Goal: Information Seeking & Learning: Learn about a topic

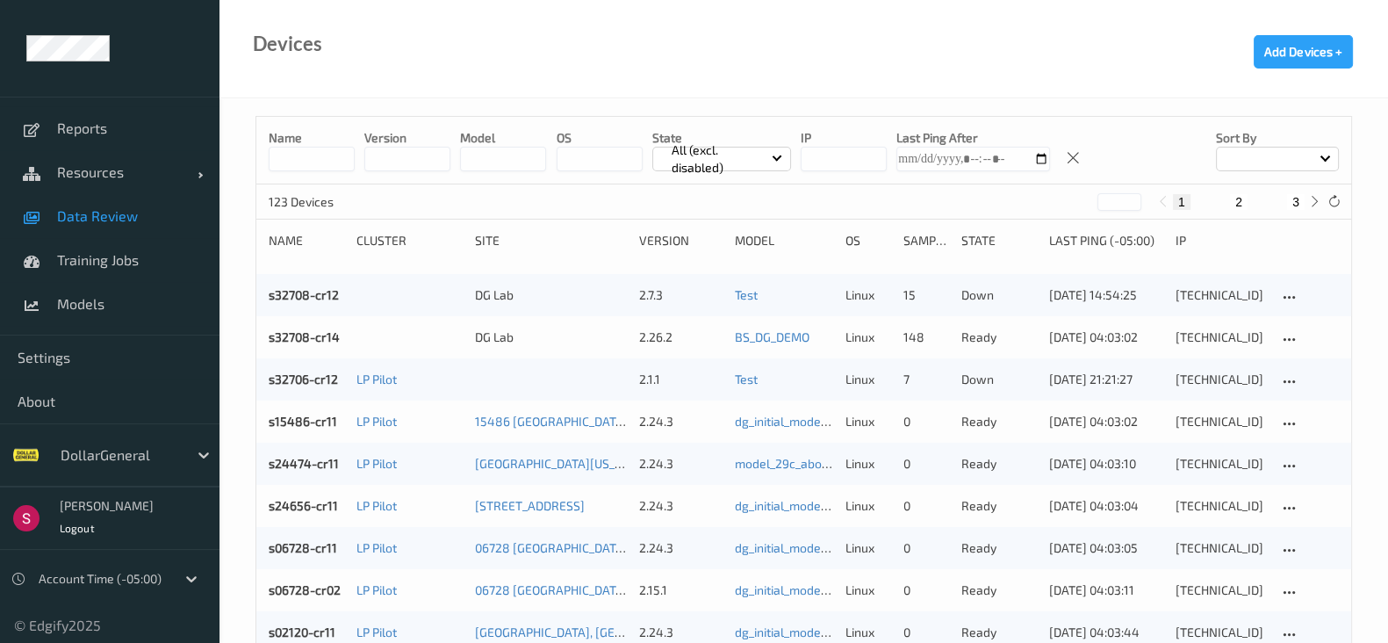
click at [112, 211] on span "Data Review" at bounding box center [129, 216] width 145 height 18
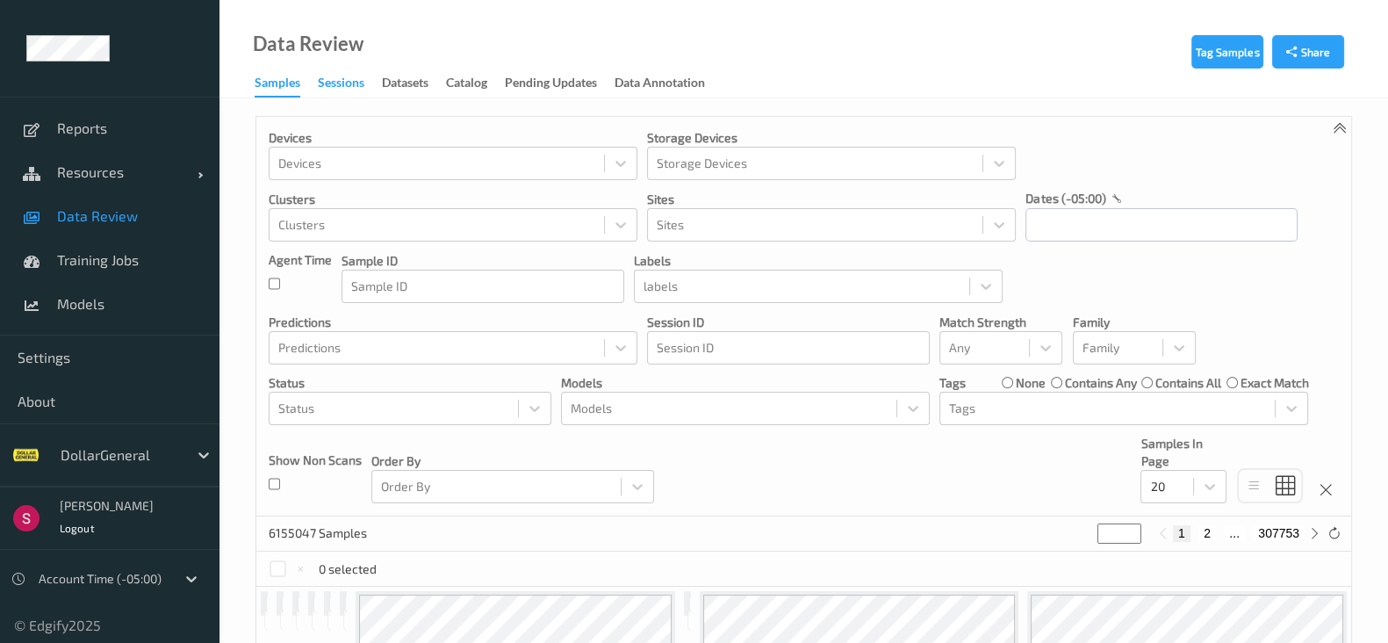
click at [342, 81] on div "Sessions" at bounding box center [341, 85] width 47 height 22
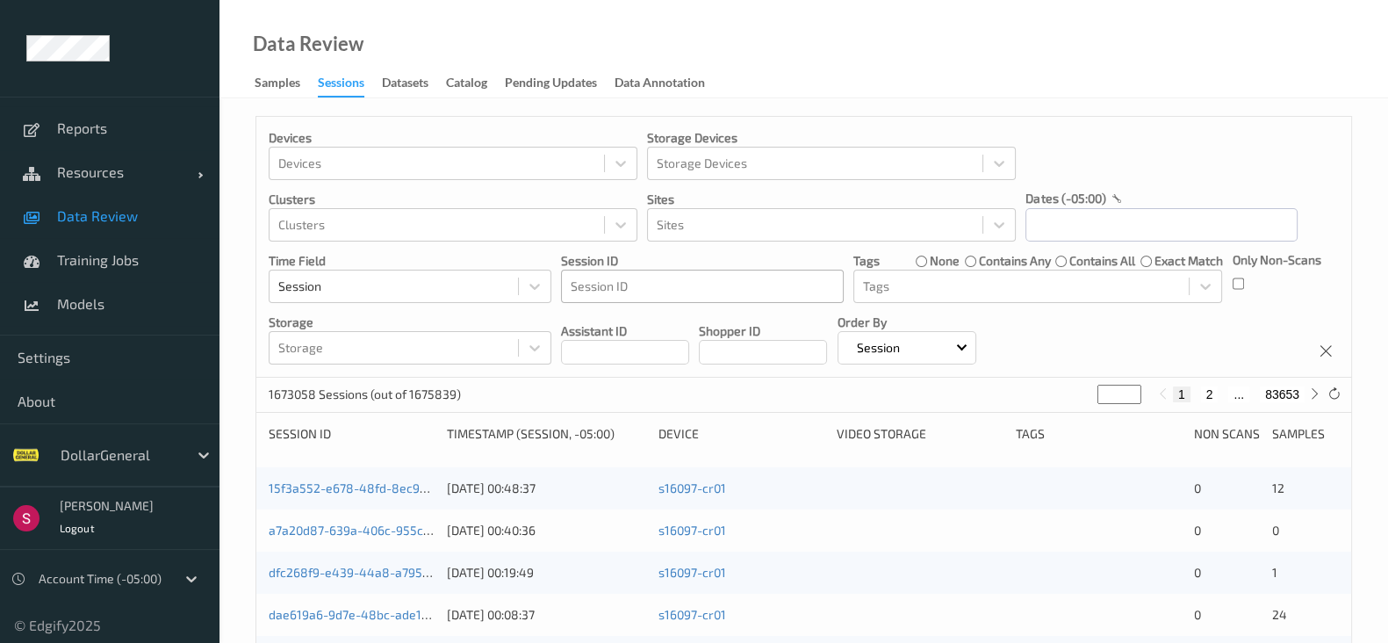
click at [679, 281] on div at bounding box center [702, 286] width 263 height 21
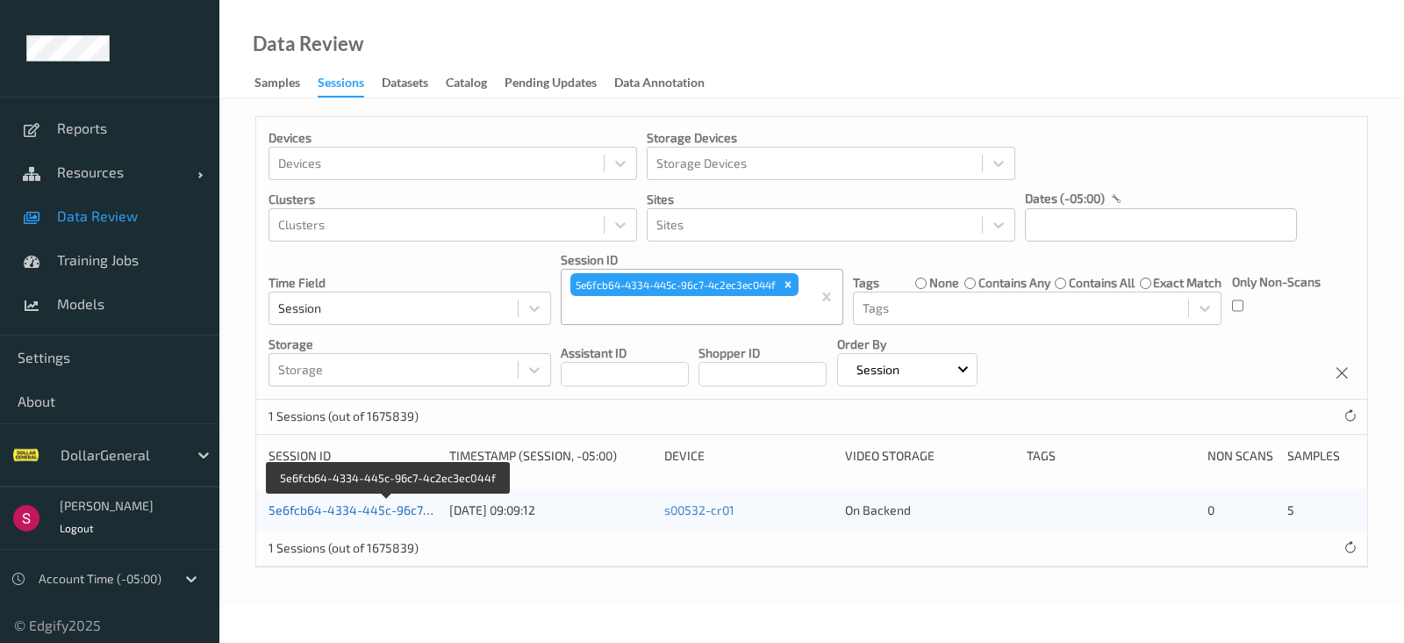
click at [351, 506] on link "5e6fcb64-4334-445c-96c7-4c2ec3ec044f" at bounding box center [389, 509] width 241 height 15
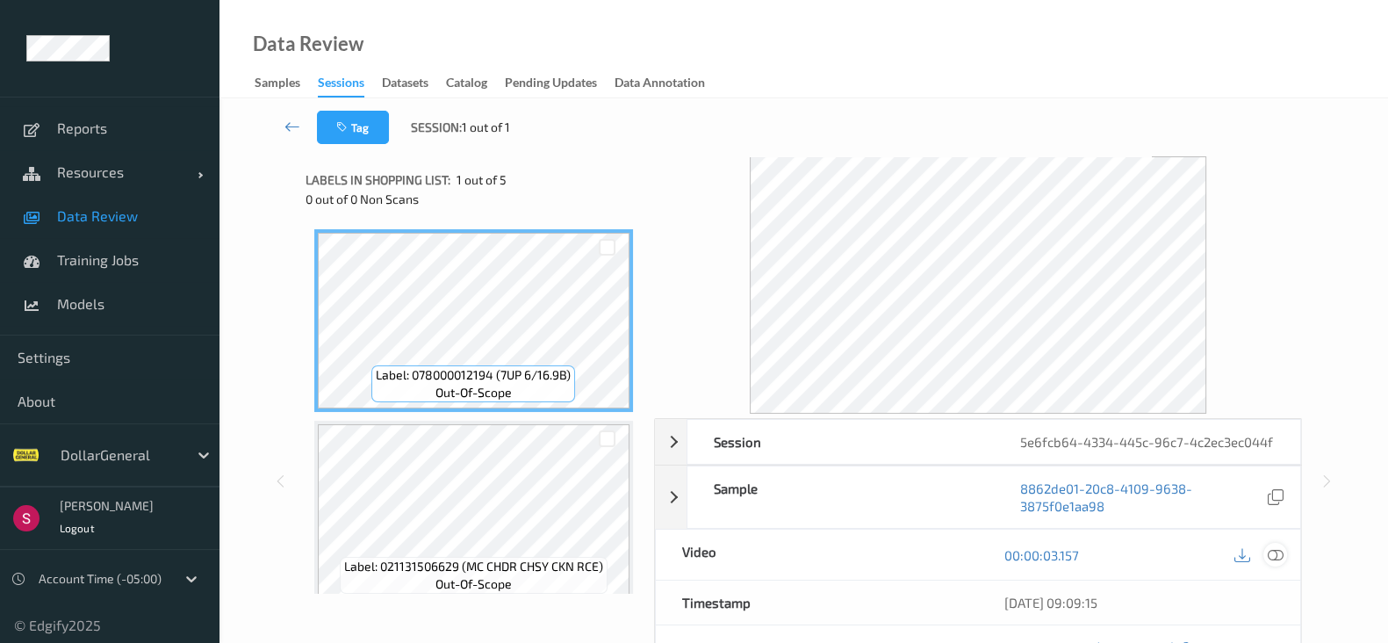
click at [1282, 563] on icon at bounding box center [1276, 555] width 16 height 16
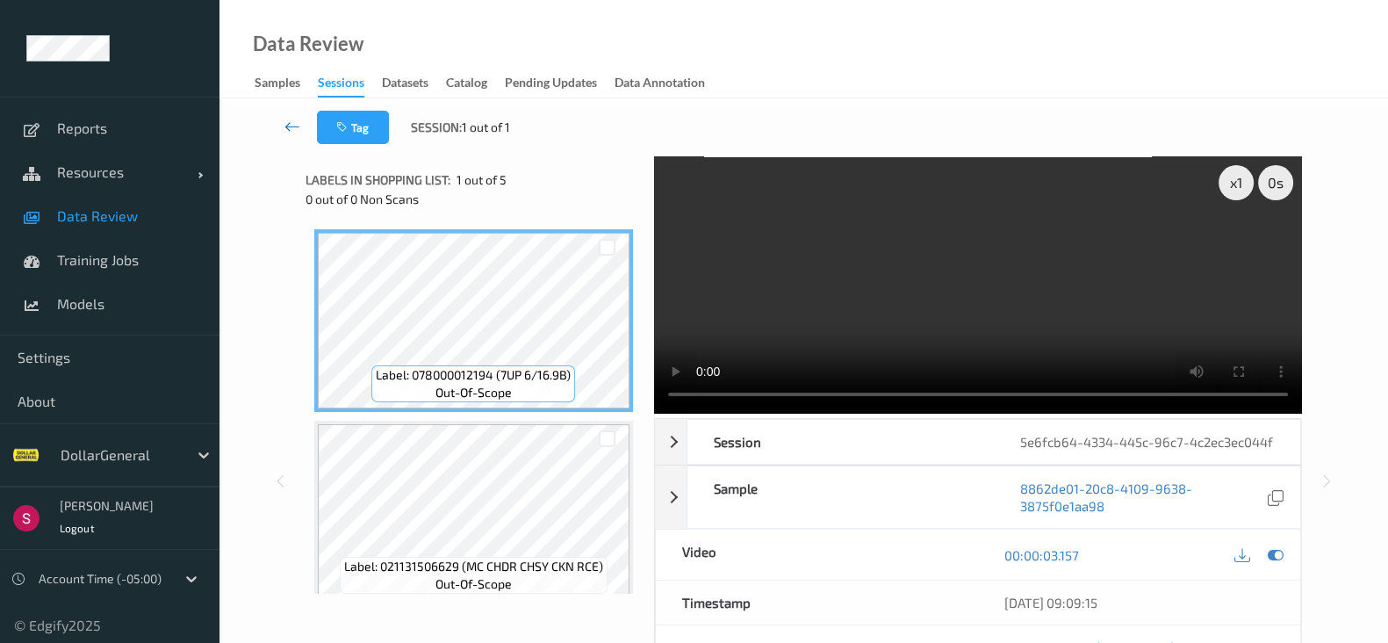
click at [285, 124] on icon at bounding box center [292, 127] width 16 height 18
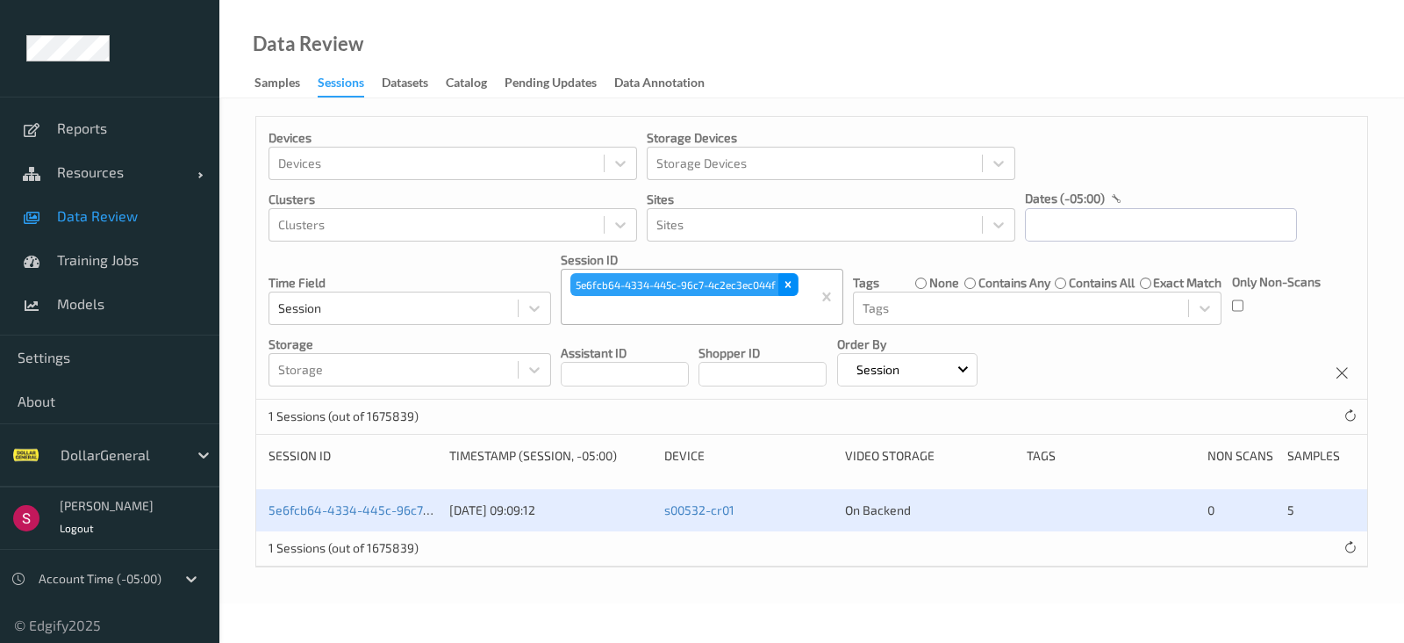
click at [781, 279] on div "Remove 5e6fcb64-4334-445c-96c7-4c2ec3ec044f" at bounding box center [788, 284] width 19 height 23
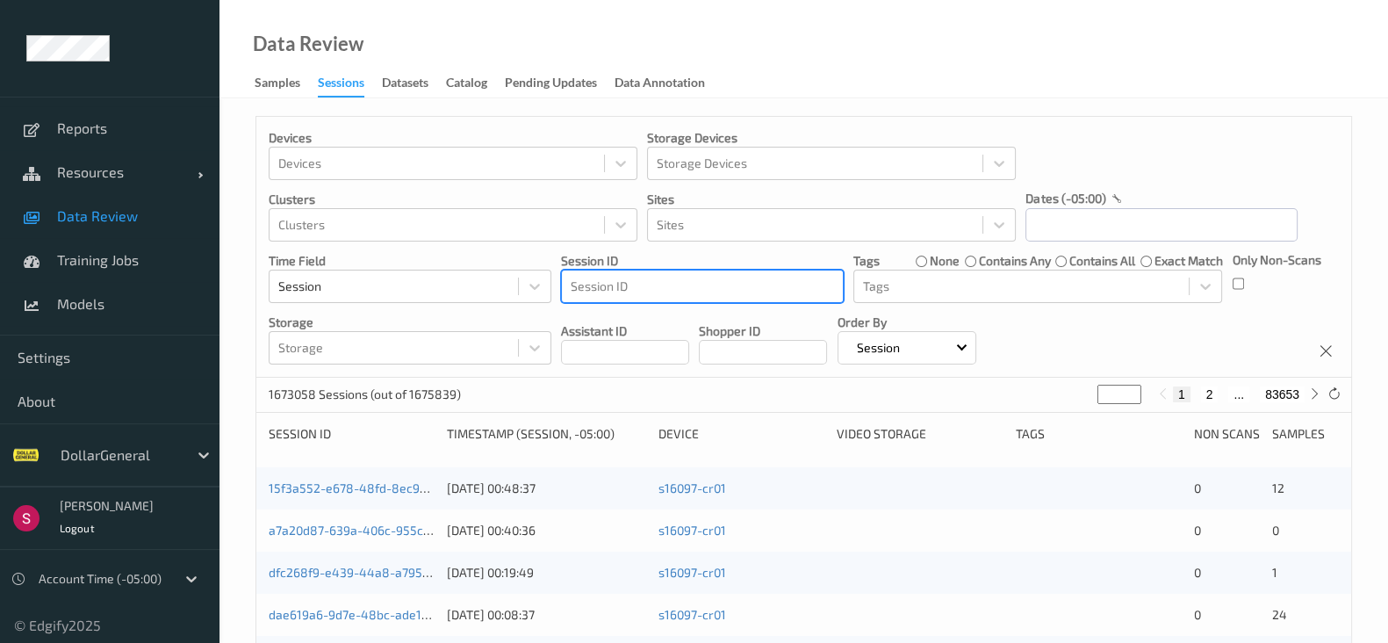
drag, startPoint x: 687, startPoint y: 283, endPoint x: 653, endPoint y: 283, distance: 34.2
click at [653, 283] on div at bounding box center [702, 286] width 263 height 21
click at [607, 281] on div at bounding box center [702, 286] width 263 height 21
click at [593, 287] on div at bounding box center [702, 286] width 263 height 21
drag, startPoint x: 593, startPoint y: 287, endPoint x: 571, endPoint y: 295, distance: 24.2
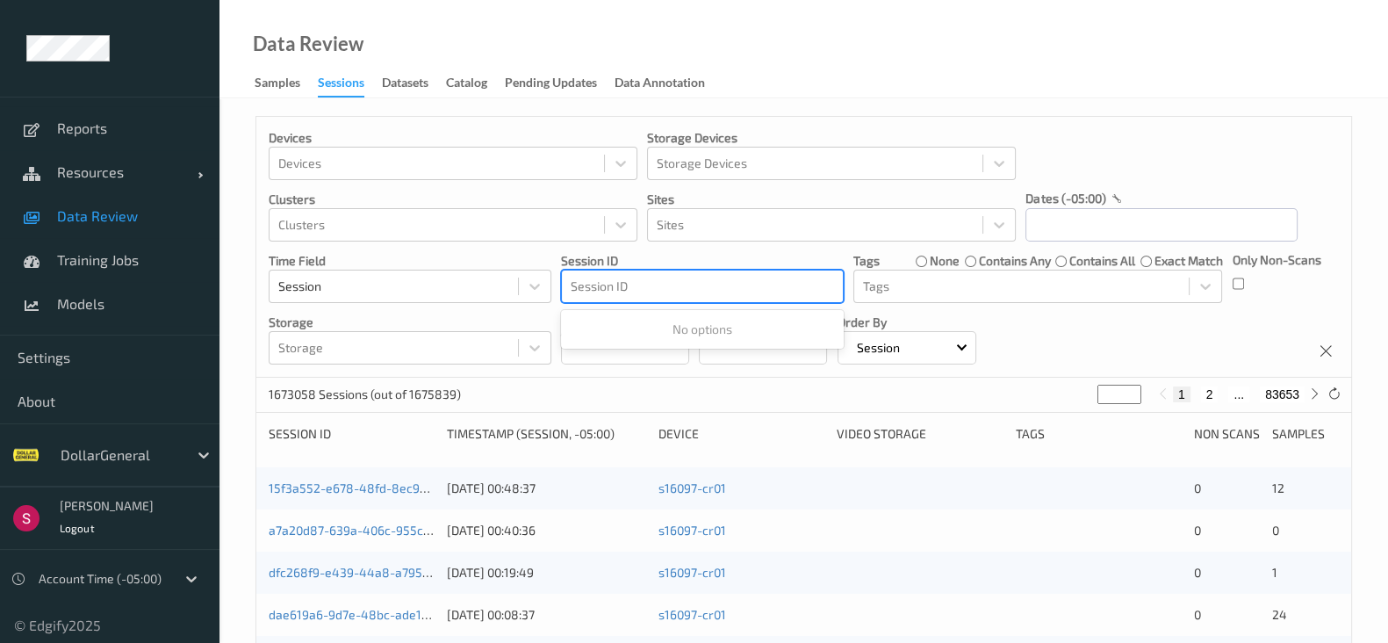
click at [571, 295] on div at bounding box center [702, 286] width 263 height 21
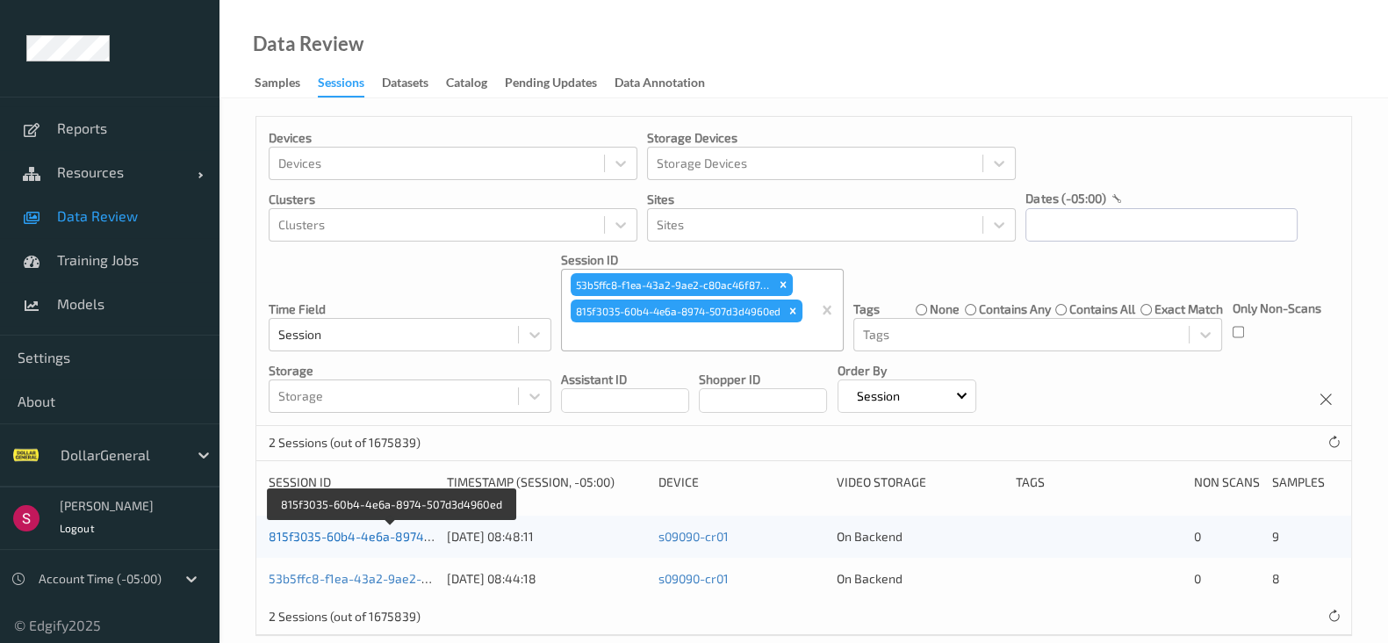
click at [355, 535] on link "815f3035-60b4-4e6a-8974-507d3d4960ed" at bounding box center [391, 535] width 245 height 15
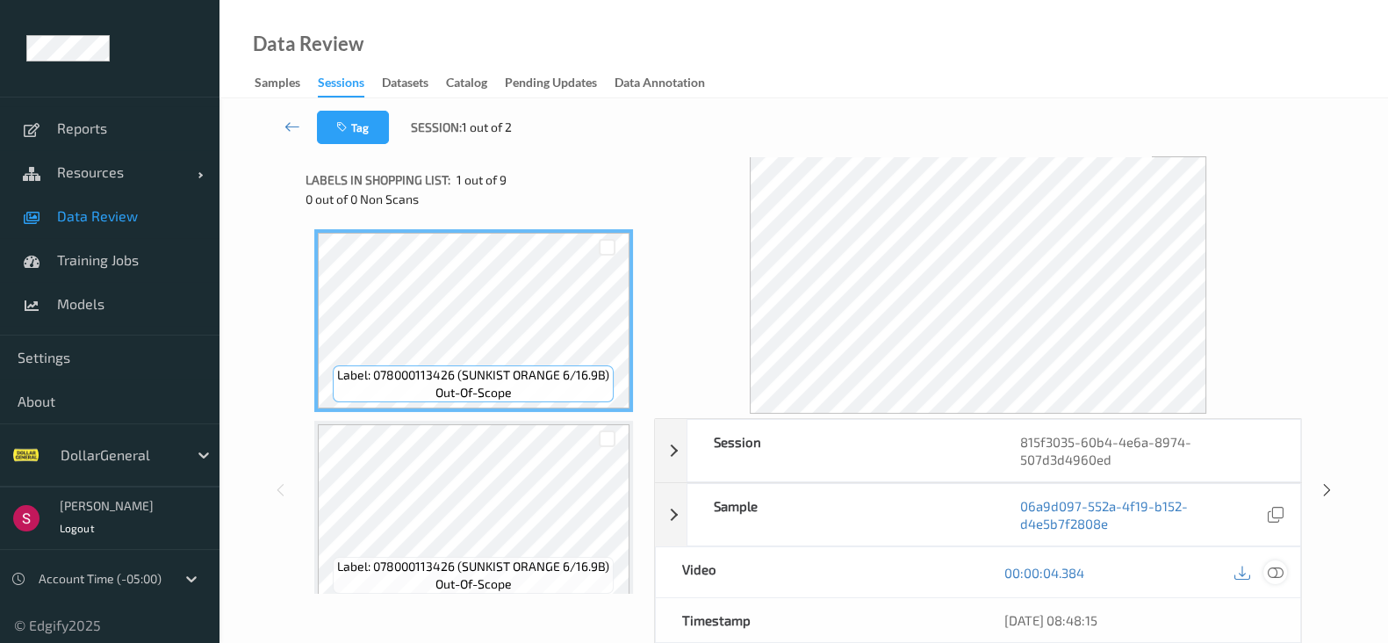
click at [1275, 574] on icon at bounding box center [1276, 572] width 16 height 16
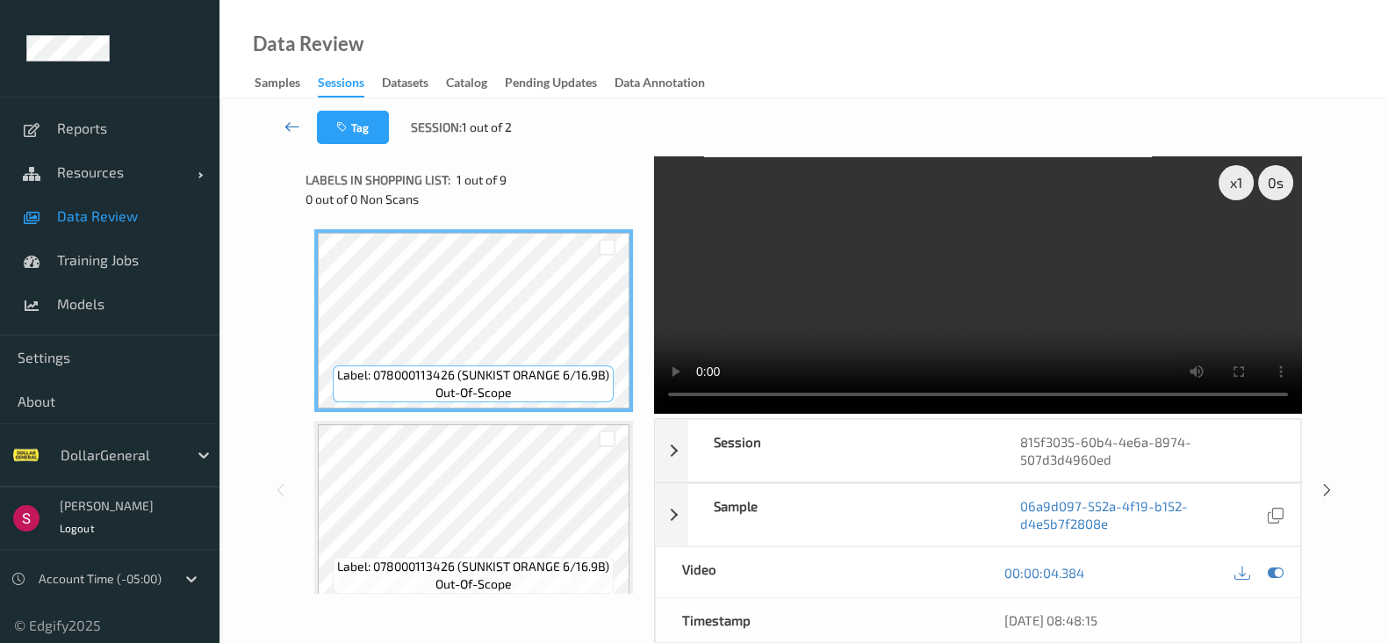
click at [303, 131] on link at bounding box center [292, 127] width 49 height 33
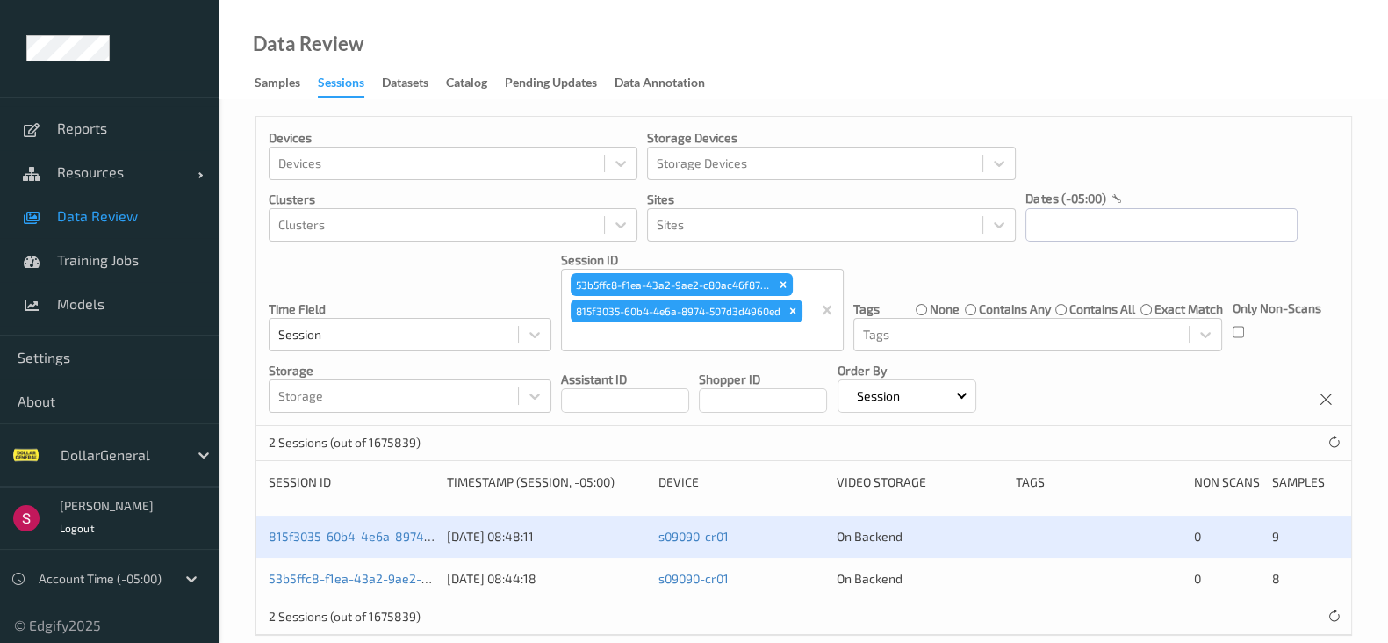
click at [356, 557] on div "53b5ffc8-f1ea-43a2-9ae2-c80ac46f874c 19/07/2025 08:44:18 s09090-cr01 On Backend…" at bounding box center [803, 578] width 1095 height 42
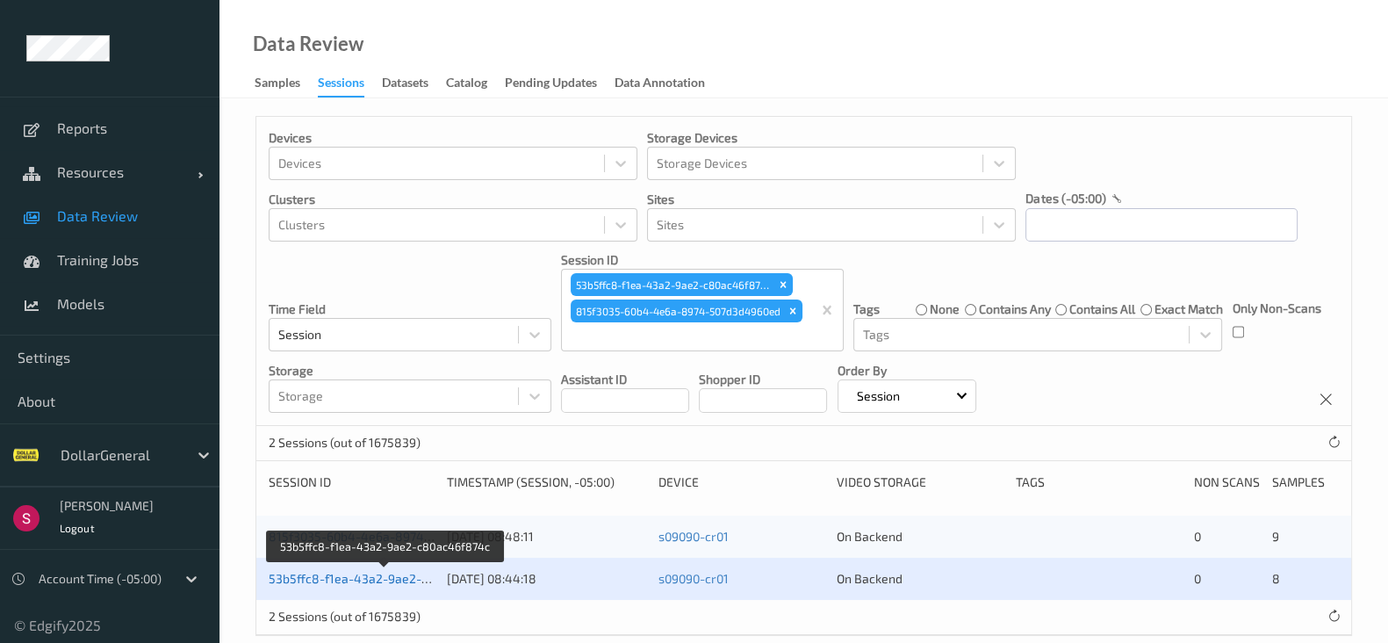
click at [354, 572] on link "53b5ffc8-f1ea-43a2-9ae2-c80ac46f874c" at bounding box center [386, 578] width 234 height 15
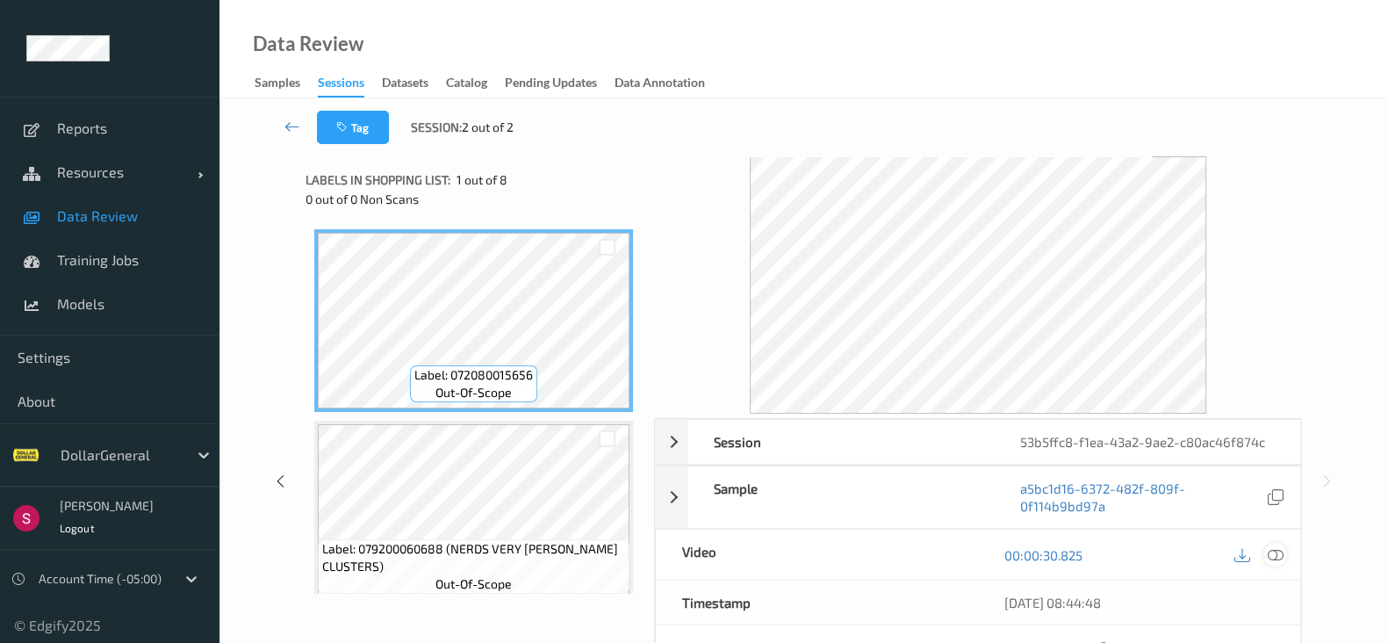
click at [1278, 558] on icon at bounding box center [1276, 555] width 16 height 16
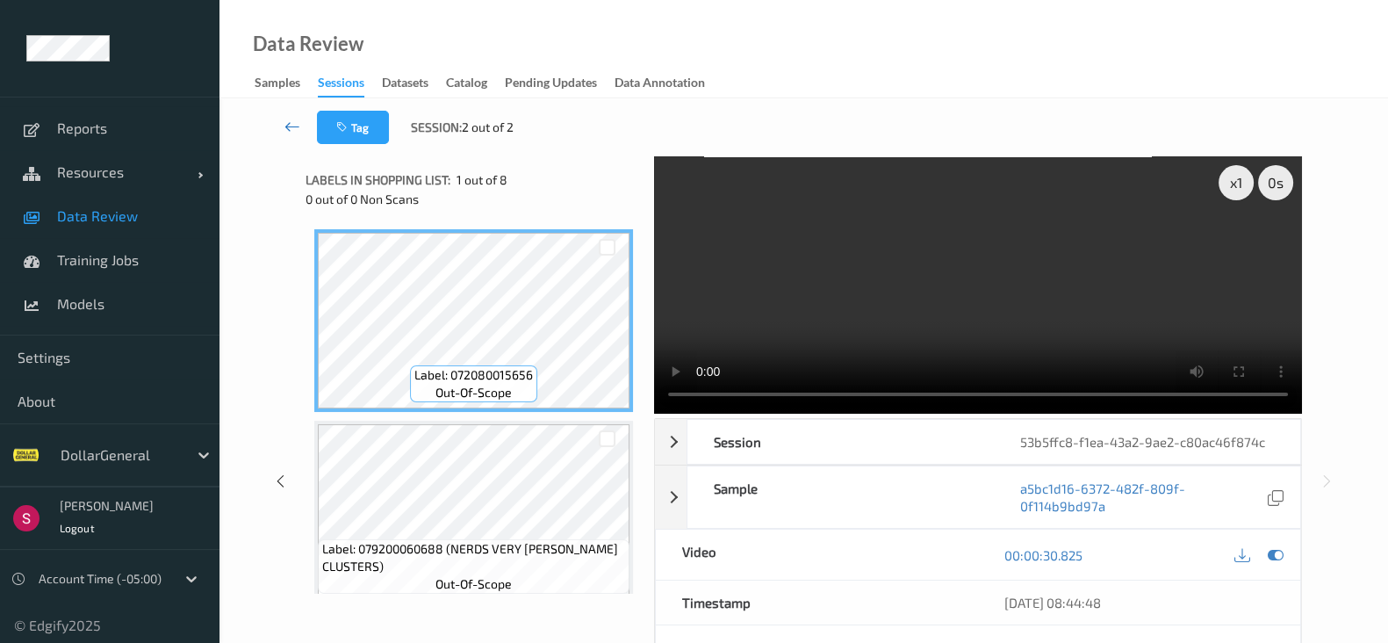
drag, startPoint x: 259, startPoint y: 123, endPoint x: 285, endPoint y: 128, distance: 26.9
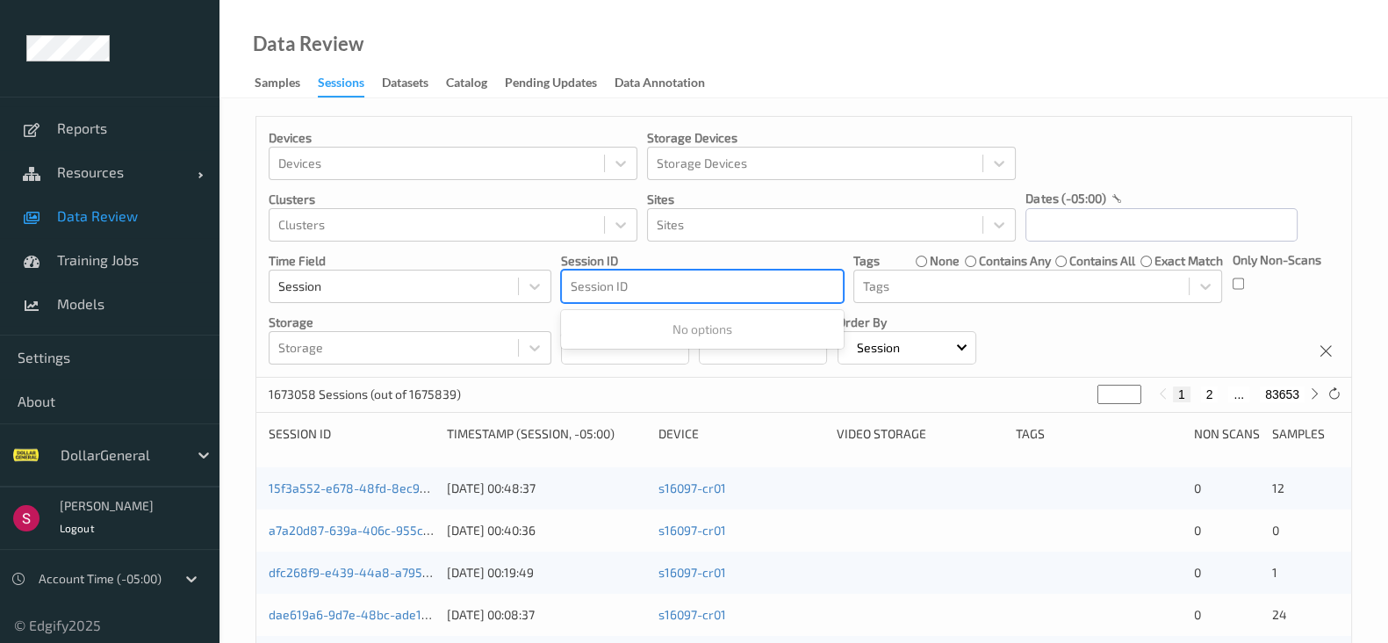
click at [681, 285] on div at bounding box center [702, 286] width 263 height 21
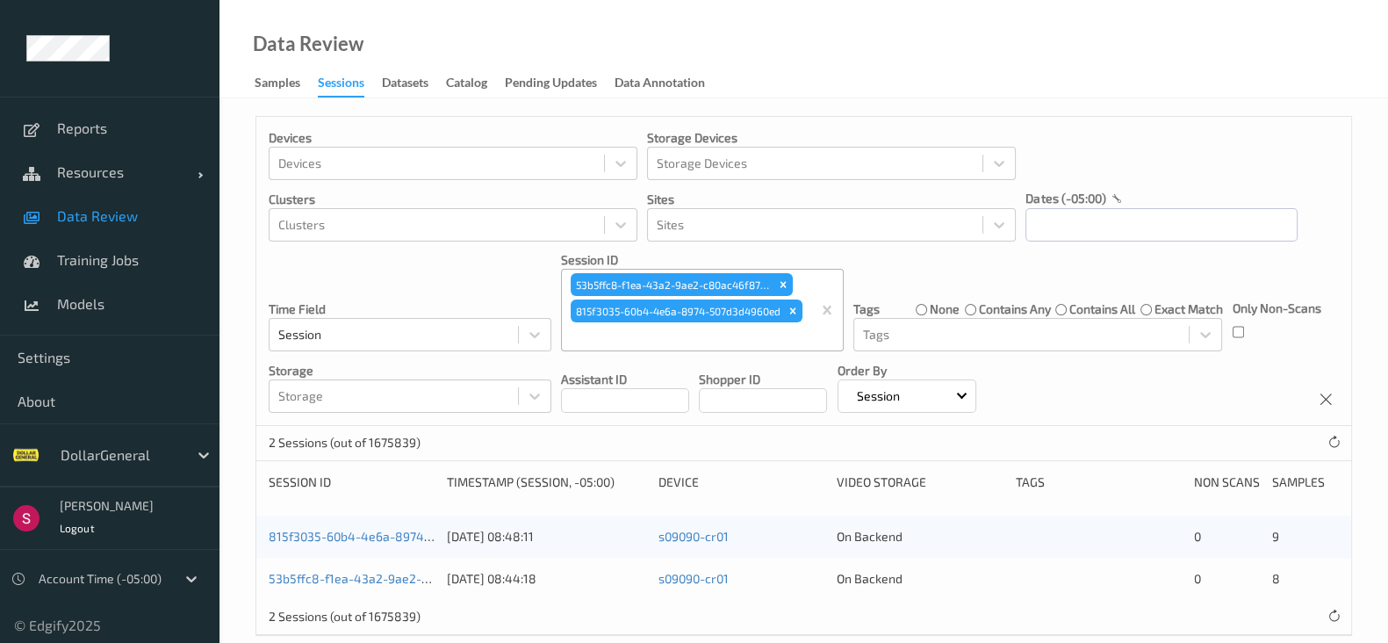
click at [347, 544] on div "815f3035-60b4-4e6a-8974-507d3d4960ed 19/07/2025 08:48:11 s09090-cr01 On Backend…" at bounding box center [803, 536] width 1095 height 42
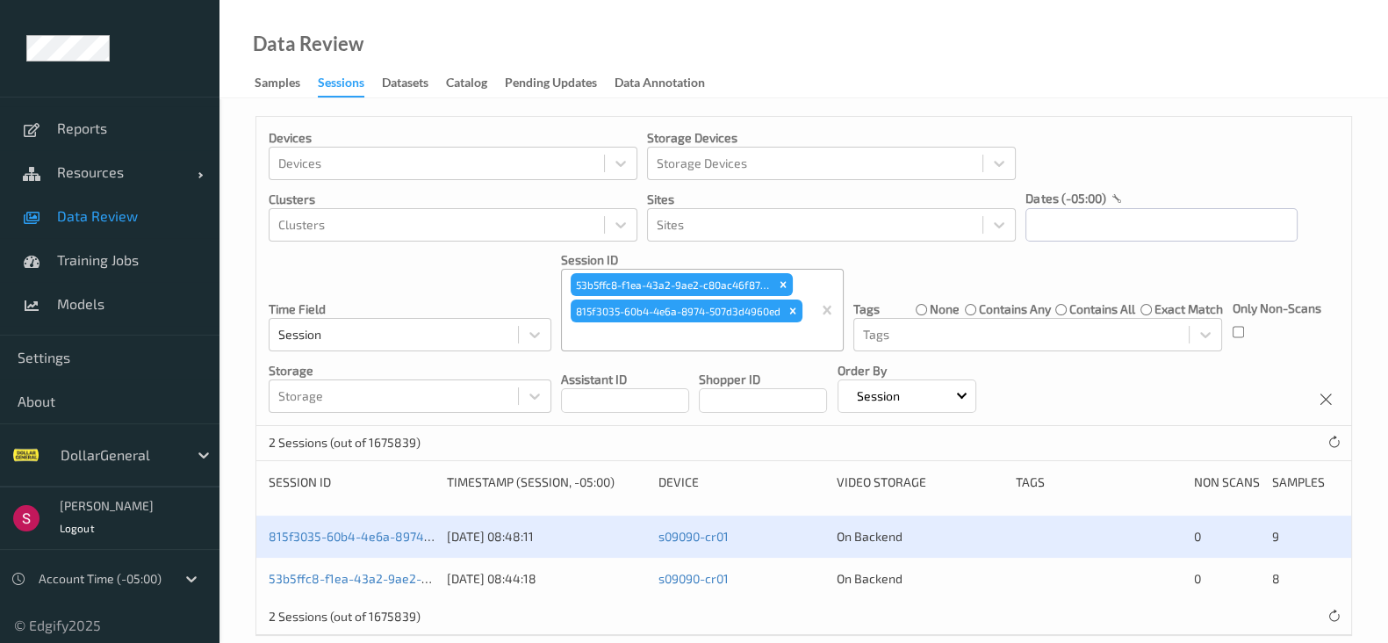
click at [381, 542] on div "815f3035-60b4-4e6a-8974-507d3d4960ed" at bounding box center [352, 537] width 166 height 18
click at [383, 535] on link "815f3035-60b4-4e6a-8974-507d3d4960ed" at bounding box center [391, 535] width 245 height 15
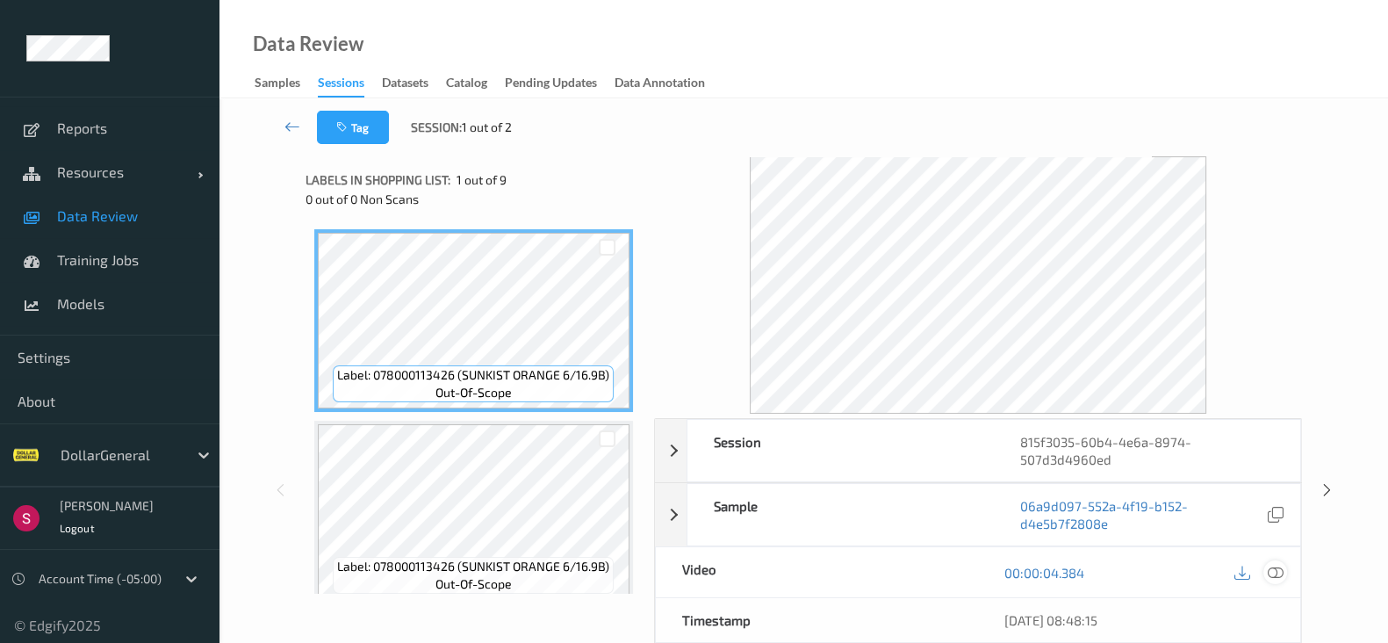
click at [1268, 573] on icon at bounding box center [1276, 572] width 16 height 16
